Goal: Navigation & Orientation: Find specific page/section

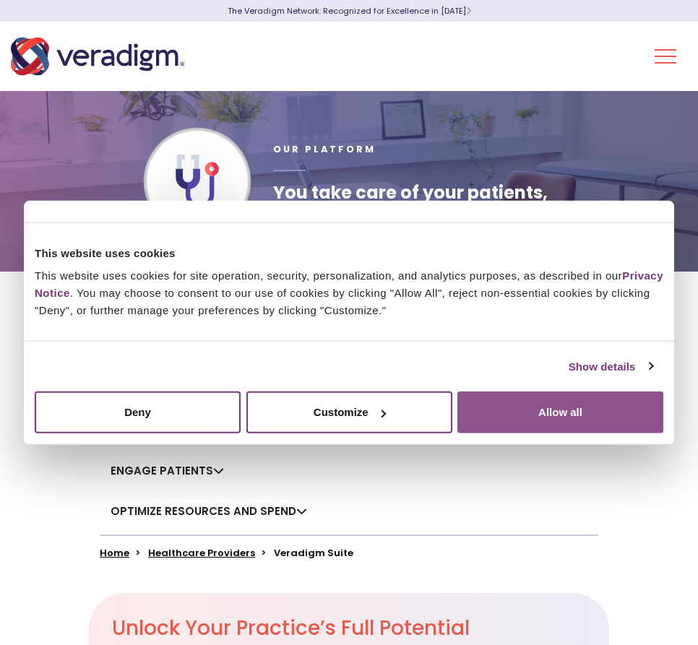
click at [592, 400] on button "Allow all" at bounding box center [560, 413] width 206 height 42
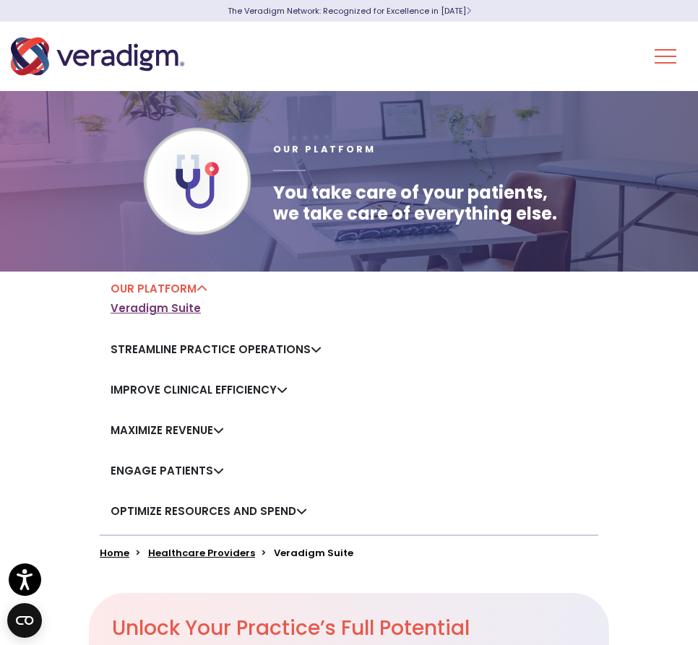
click at [147, 306] on link "Veradigm Suite" at bounding box center [156, 308] width 90 height 14
